Goal: Transaction & Acquisition: Purchase product/service

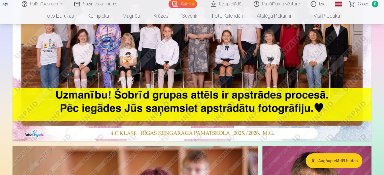
scroll to position [174, 0]
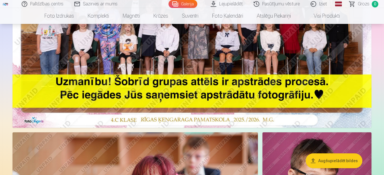
click at [231, 69] on img at bounding box center [192, 7] width 359 height 239
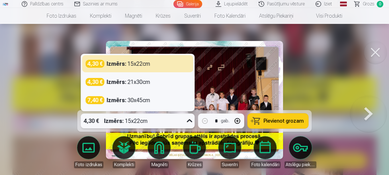
click at [189, 122] on icon at bounding box center [189, 120] width 5 height 3
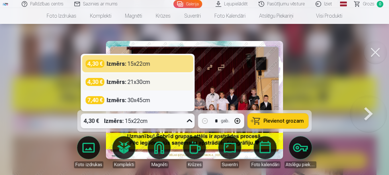
click at [159, 83] on div "4,30 € Izmērs : 21x30cm" at bounding box center [138, 82] width 104 height 8
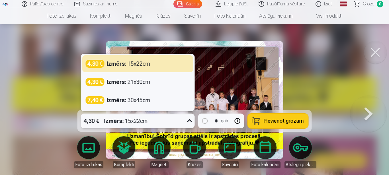
click at [190, 121] on icon at bounding box center [189, 120] width 9 height 9
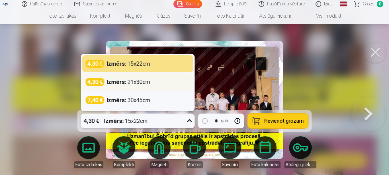
click at [108, 83] on strong "Izmērs :" at bounding box center [117, 82] width 20 height 8
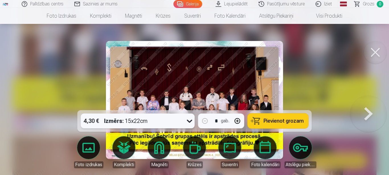
click at [189, 121] on icon at bounding box center [189, 120] width 9 height 9
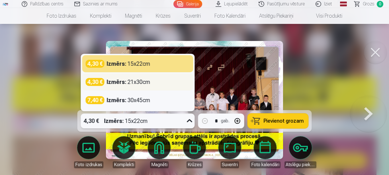
click at [178, 79] on div "4,30 € Izmērs : 21x30cm" at bounding box center [138, 82] width 104 height 8
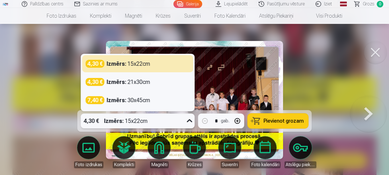
click at [189, 121] on icon at bounding box center [189, 120] width 5 height 3
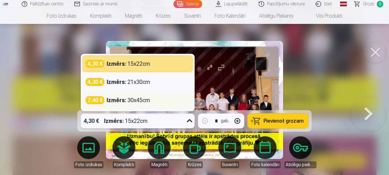
click at [146, 102] on div "Izmērs : 30x45cm" at bounding box center [129, 100] width 44 height 8
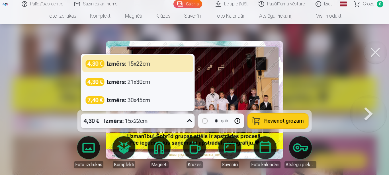
click at [190, 120] on icon at bounding box center [189, 120] width 9 height 9
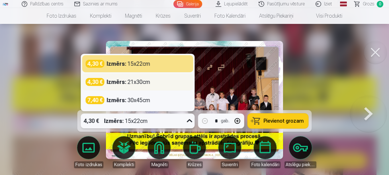
click at [148, 84] on div "Izmērs : 21x30cm" at bounding box center [129, 82] width 44 height 8
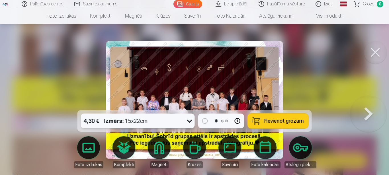
click at [63, 94] on div at bounding box center [194, 87] width 389 height 175
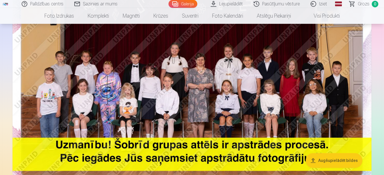
scroll to position [87, 0]
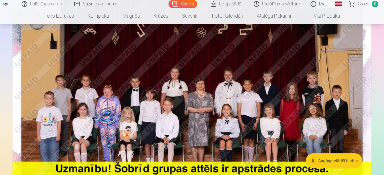
click at [189, 107] on img at bounding box center [192, 95] width 359 height 239
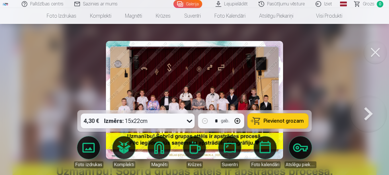
click at [190, 120] on icon at bounding box center [189, 120] width 9 height 9
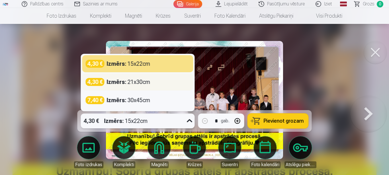
click at [119, 83] on strong "Izmērs :" at bounding box center [117, 82] width 20 height 8
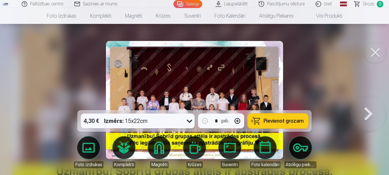
click at [301, 123] on span "Pievienot grozam" at bounding box center [284, 120] width 40 height 5
click at [369, 104] on button at bounding box center [368, 100] width 36 height 9
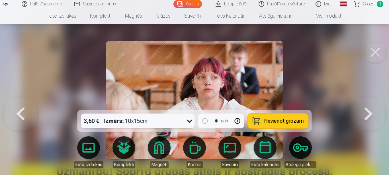
click at [369, 104] on button at bounding box center [368, 100] width 36 height 9
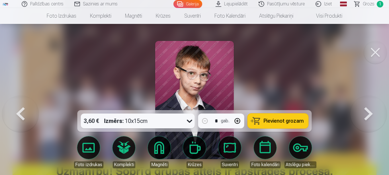
click at [377, 52] on button at bounding box center [375, 52] width 23 height 23
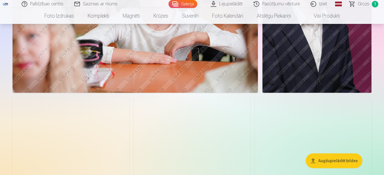
scroll to position [290, 0]
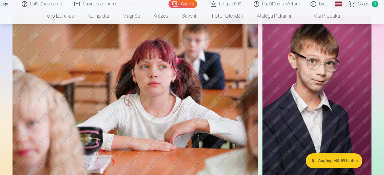
click at [318, 98] on img at bounding box center [316, 98] width 109 height 164
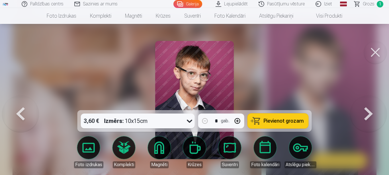
click at [190, 122] on icon at bounding box center [189, 121] width 5 height 3
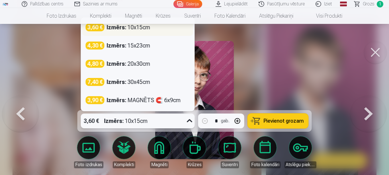
click at [142, 29] on div "Izmērs : 10x15cm" at bounding box center [129, 27] width 44 height 8
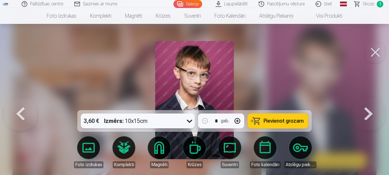
click at [190, 122] on icon at bounding box center [189, 120] width 9 height 9
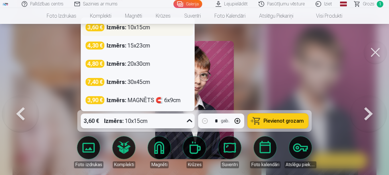
click at [137, 28] on div "Izmērs : 10x15cm" at bounding box center [129, 27] width 44 height 8
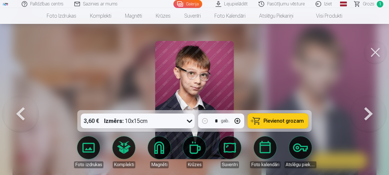
click at [274, 120] on span "Pievienot grozam" at bounding box center [284, 120] width 40 height 5
click at [373, 54] on button at bounding box center [375, 52] width 23 height 23
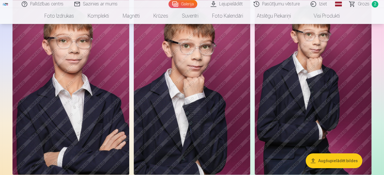
scroll to position [464, 0]
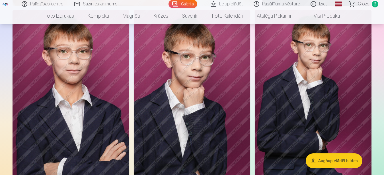
click at [83, 98] on img at bounding box center [71, 97] width 117 height 175
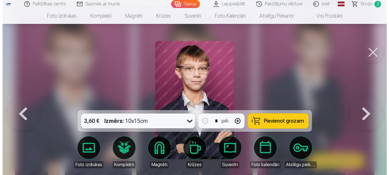
scroll to position [468, 0]
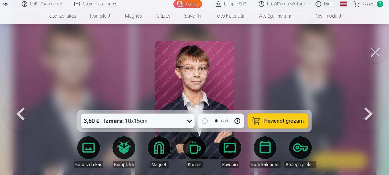
click at [267, 122] on span "Pievienot grozam" at bounding box center [284, 120] width 40 height 5
click at [381, 55] on button at bounding box center [375, 52] width 23 height 23
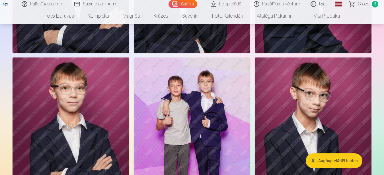
scroll to position [610, 0]
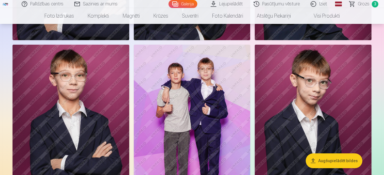
click at [222, 100] on img at bounding box center [192, 132] width 117 height 175
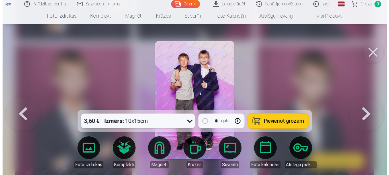
scroll to position [615, 0]
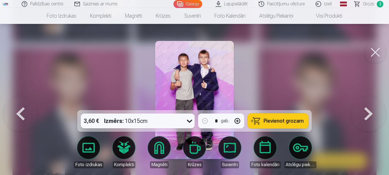
click at [275, 119] on span "Pievienot grozam" at bounding box center [284, 120] width 40 height 5
click at [379, 53] on button at bounding box center [375, 52] width 23 height 23
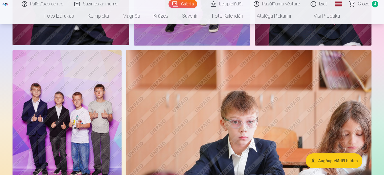
scroll to position [813, 0]
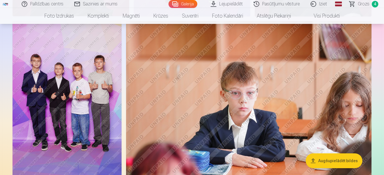
click at [59, 111] on img at bounding box center [67, 103] width 109 height 164
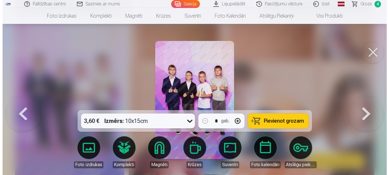
scroll to position [821, 0]
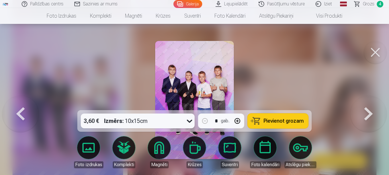
click at [268, 123] on span "Pievienot grozam" at bounding box center [284, 120] width 40 height 5
click at [375, 50] on button at bounding box center [375, 52] width 23 height 23
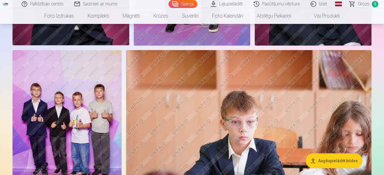
scroll to position [813, 0]
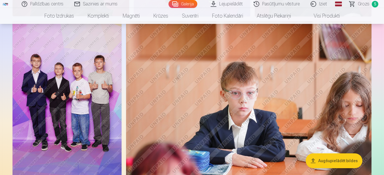
click at [265, 113] on img at bounding box center [248, 102] width 245 height 163
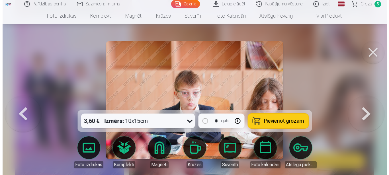
scroll to position [821, 0]
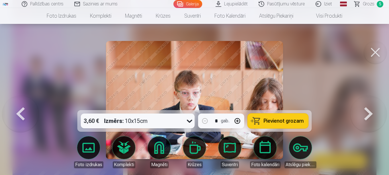
click at [278, 124] on button "Pievienot grozam" at bounding box center [278, 121] width 61 height 15
click at [377, 52] on button at bounding box center [375, 52] width 23 height 23
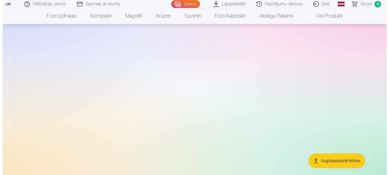
scroll to position [1858, 0]
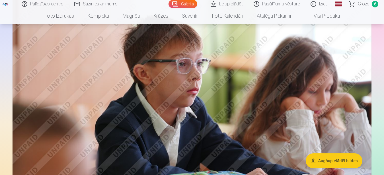
click at [229, 98] on img at bounding box center [192, 87] width 359 height 239
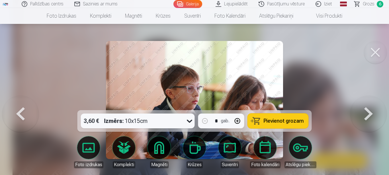
click at [265, 123] on span "Pievienot grozam" at bounding box center [284, 120] width 40 height 5
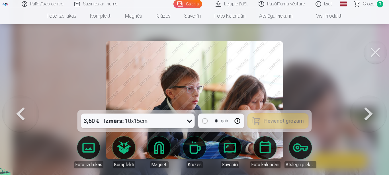
click at [379, 52] on button at bounding box center [375, 52] width 23 height 23
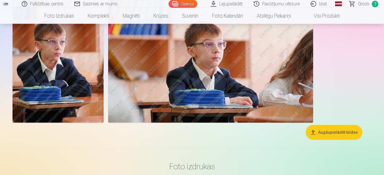
scroll to position [2328, 0]
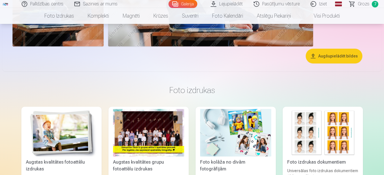
click at [367, 5] on span "Grozs" at bounding box center [364, 4] width 12 height 7
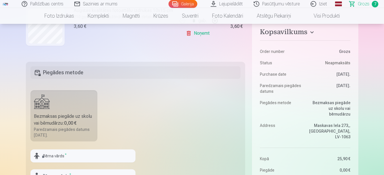
scroll to position [116, 0]
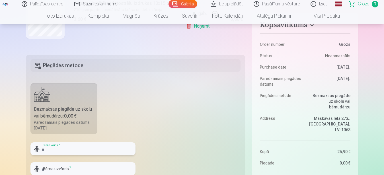
click at [76, 149] on input "text" at bounding box center [82, 148] width 105 height 13
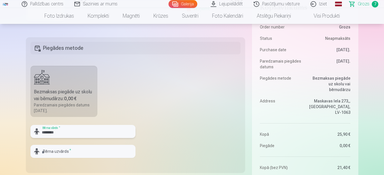
scroll to position [145, 0]
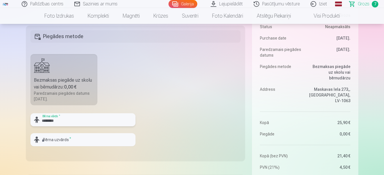
type input "********"
click at [81, 139] on input "text" at bounding box center [82, 139] width 105 height 13
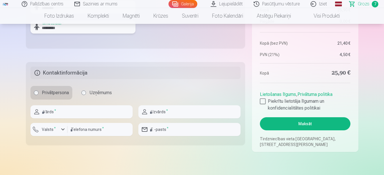
scroll to position [261, 0]
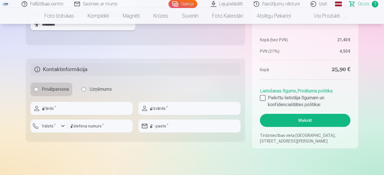
type input "*********"
click at [63, 107] on input "text" at bounding box center [81, 108] width 102 height 13
type input "******"
click at [172, 109] on input "text" at bounding box center [189, 108] width 102 height 13
type input "*********"
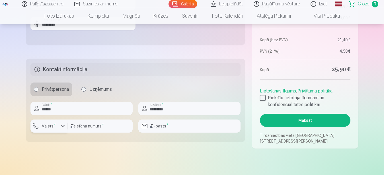
click at [63, 127] on div "button" at bounding box center [62, 126] width 7 height 7
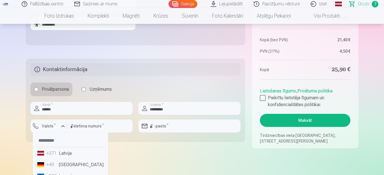
drag, startPoint x: 69, startPoint y: 155, endPoint x: 71, endPoint y: 151, distance: 3.4
click at [69, 154] on li "+371 Latvija" at bounding box center [70, 153] width 71 height 11
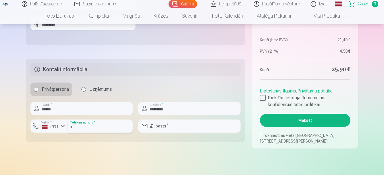
click at [82, 127] on input "number" at bounding box center [99, 126] width 65 height 13
type input "********"
click at [156, 127] on input "email" at bounding box center [189, 126] width 102 height 13
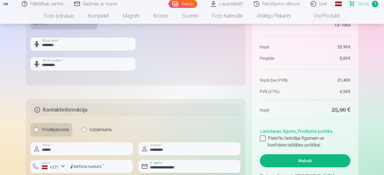
scroll to position [232, 0]
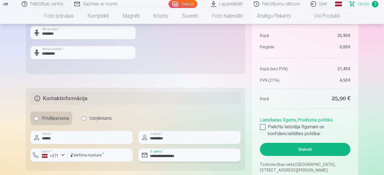
type input "**********"
click at [262, 127] on div at bounding box center [263, 127] width 6 height 6
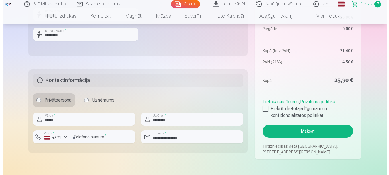
scroll to position [261, 0]
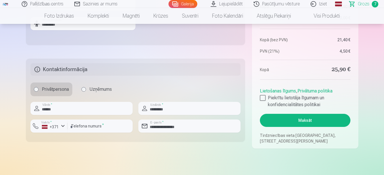
click at [311, 119] on button "Maksāt" at bounding box center [305, 120] width 90 height 13
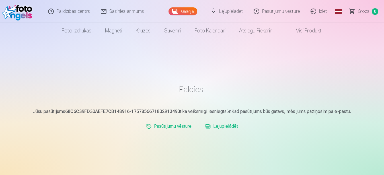
click at [325, 11] on link "Iziet" at bounding box center [318, 11] width 27 height 23
